Goal: Communication & Community: Participate in discussion

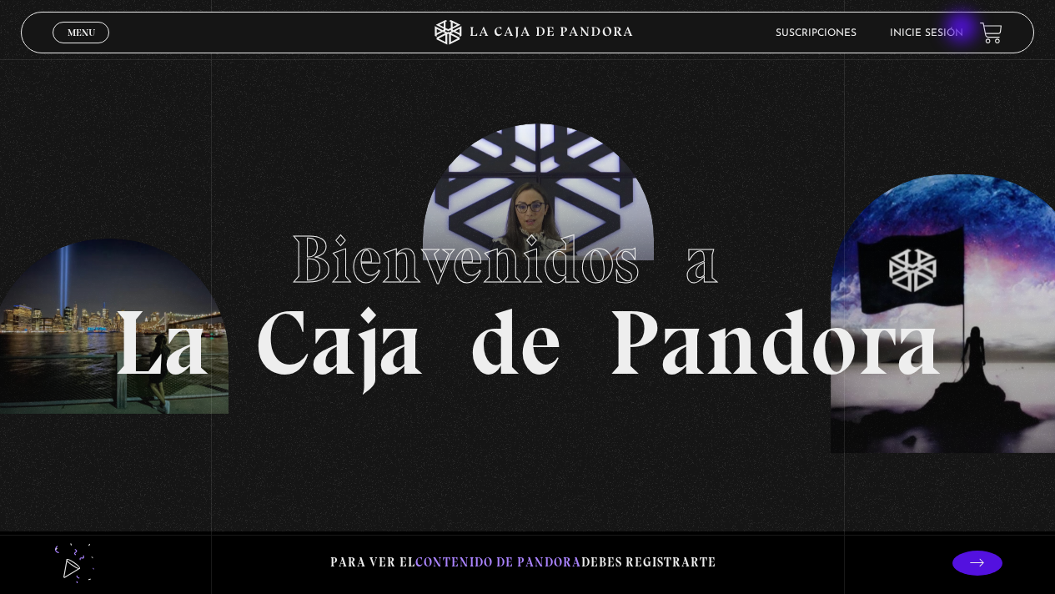
click at [963, 29] on link "Inicie sesión" at bounding box center [926, 33] width 73 height 10
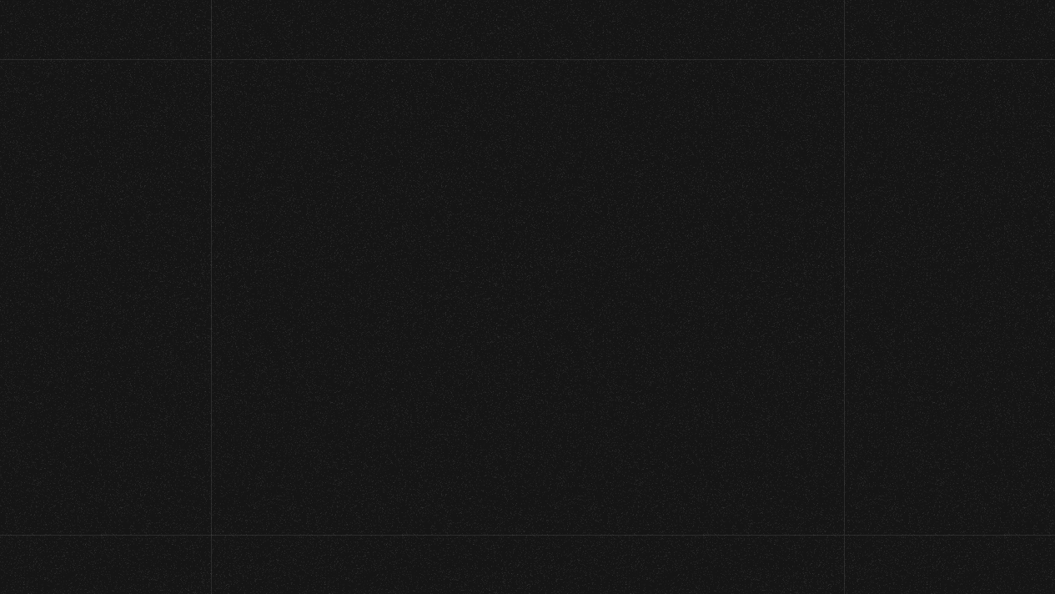
click at [963, 30] on div "Suscripciones Inicie sesión" at bounding box center [826, 33] width 299 height 24
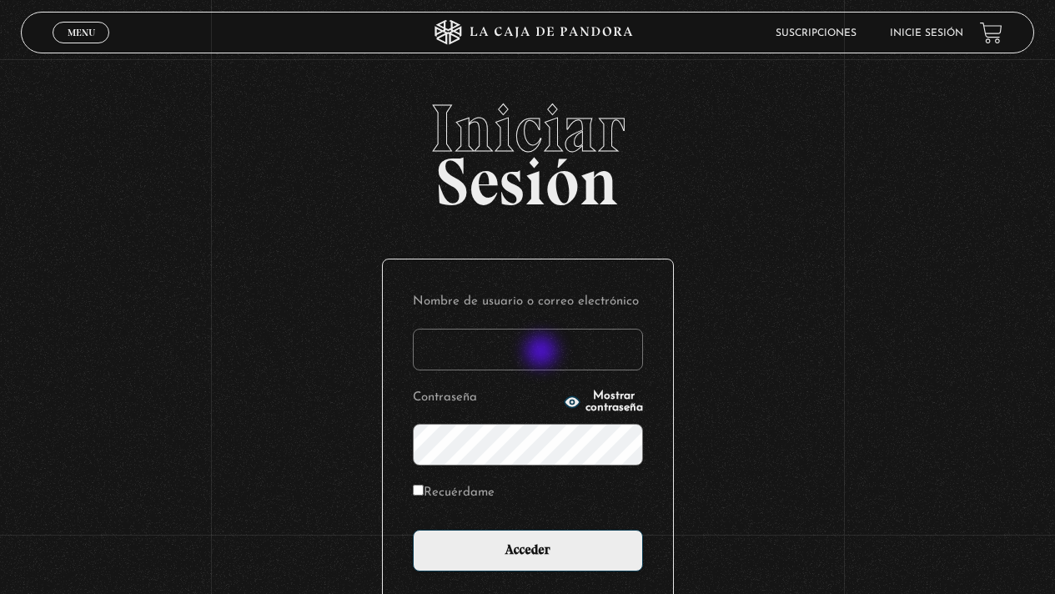
click at [543, 353] on input "Nombre de usuario o correo electrónico" at bounding box center [528, 350] width 230 height 42
click at [471, 339] on input "Nombre de usuario o correo electrónico" at bounding box center [528, 350] width 230 height 42
type input "[EMAIL_ADDRESS][DOMAIN_NAME]"
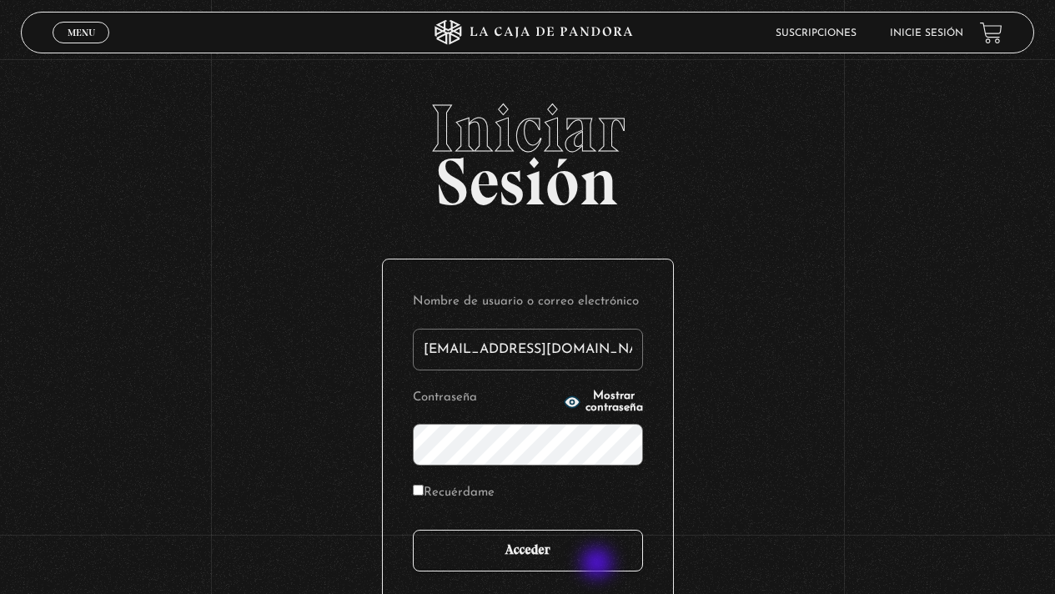
click at [599, 565] on input "Acceder" at bounding box center [528, 551] width 230 height 42
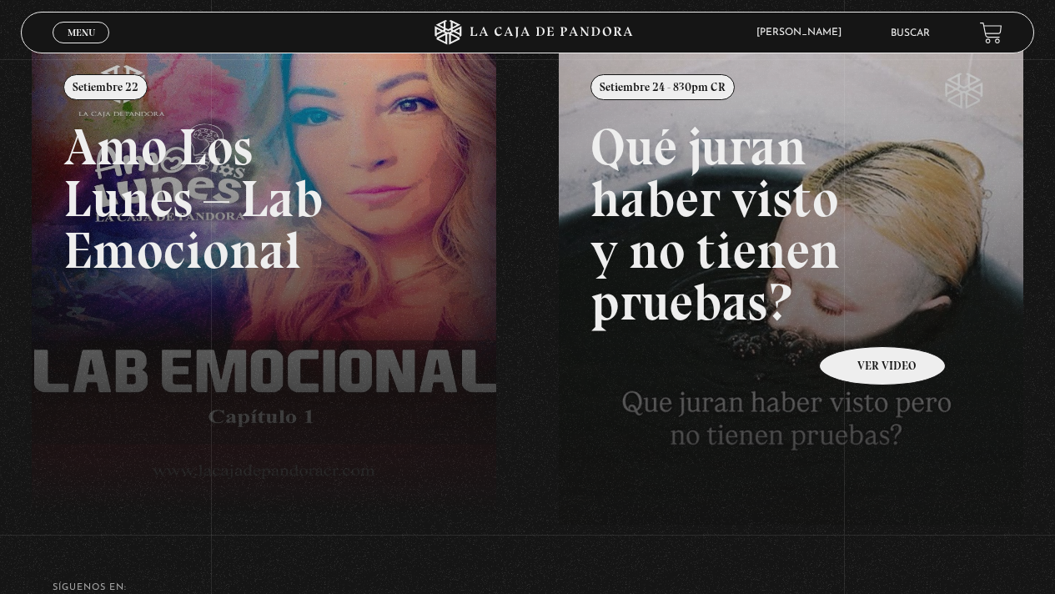
scroll to position [117, 0]
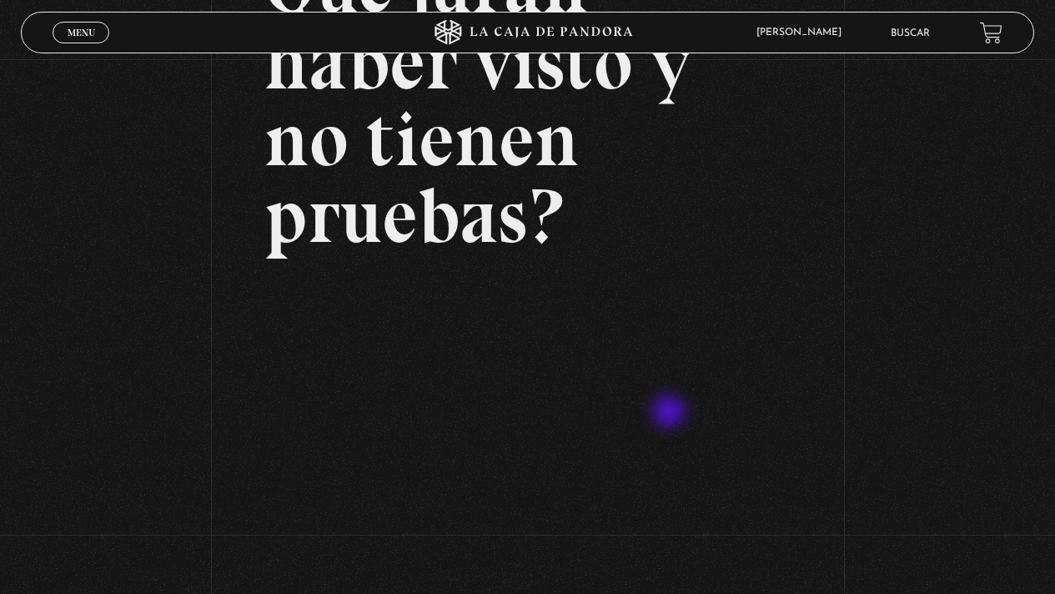
scroll to position [233, 0]
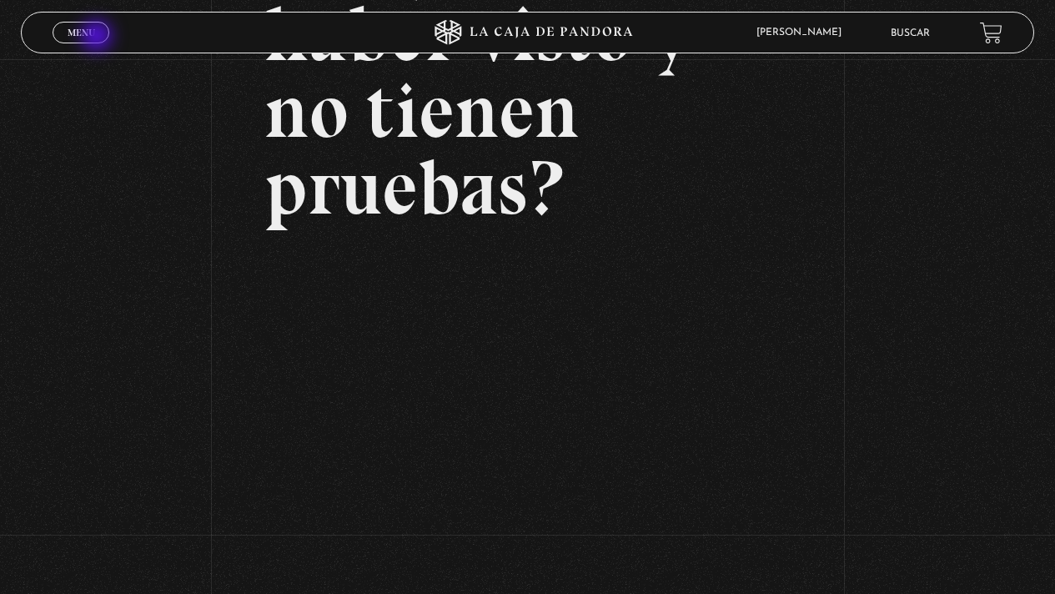
click at [94, 34] on span "Menu" at bounding box center [82, 33] width 28 height 10
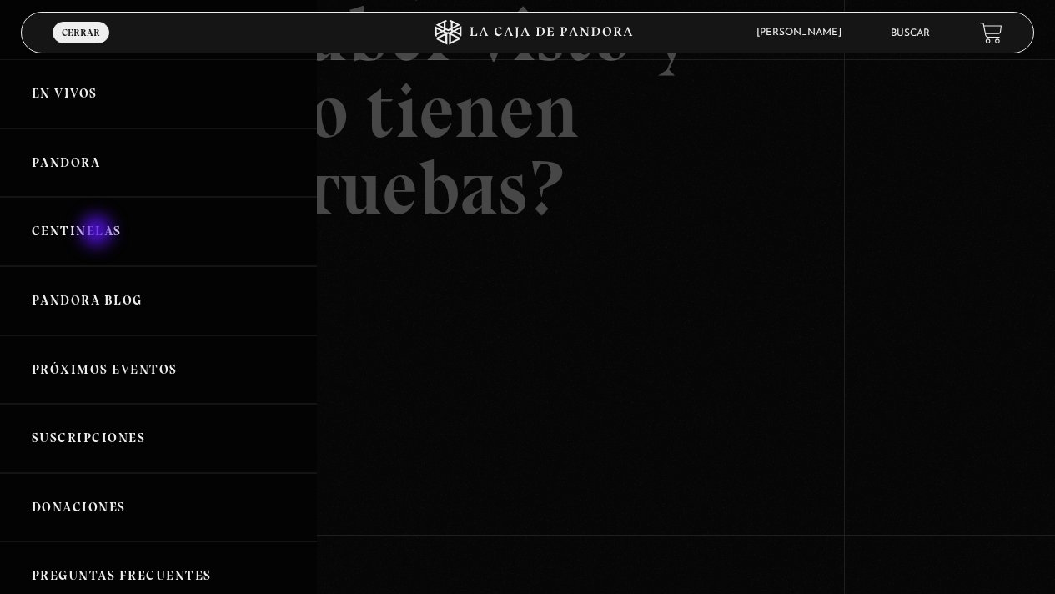
click at [98, 232] on link "Centinelas" at bounding box center [158, 231] width 317 height 69
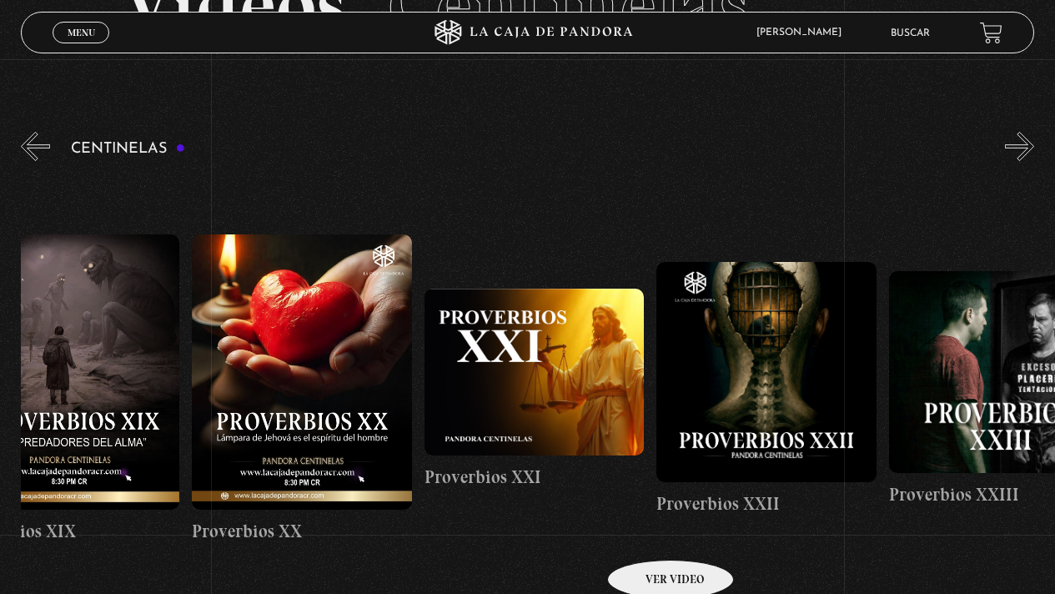
scroll to position [0, 4938]
